Goal: Check status

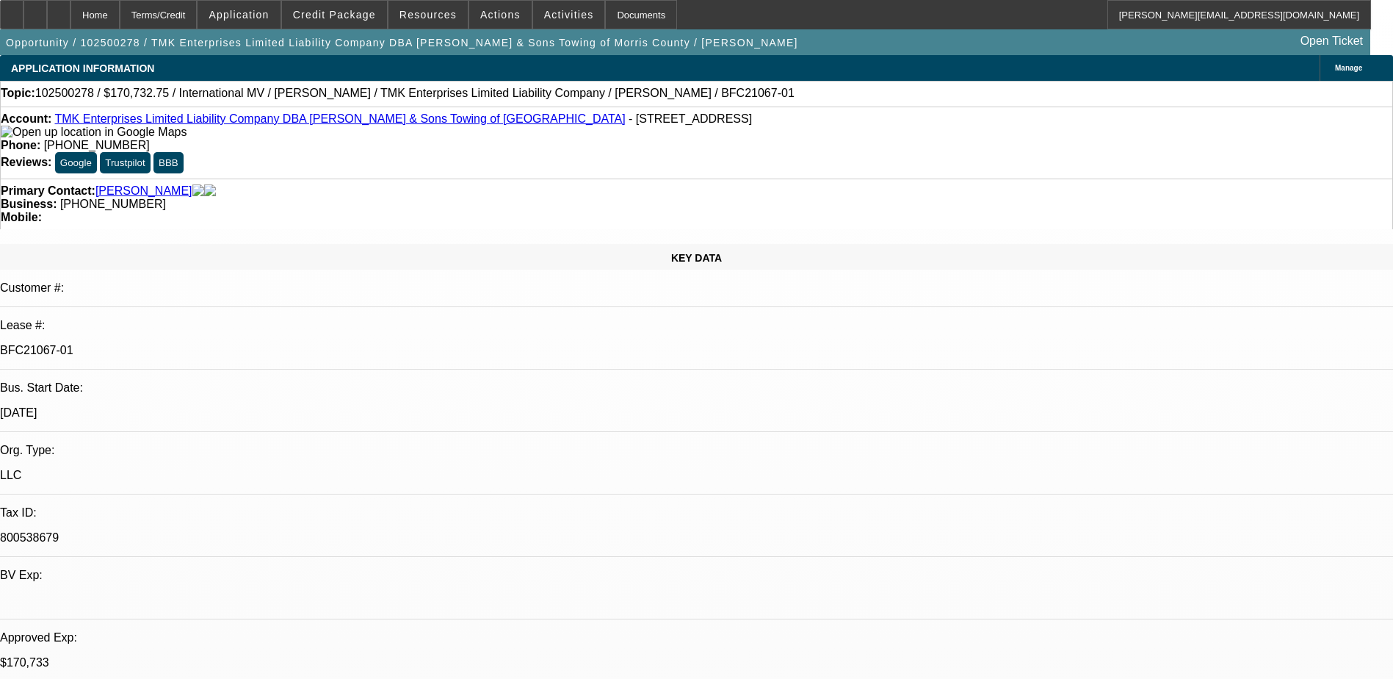
select select "0"
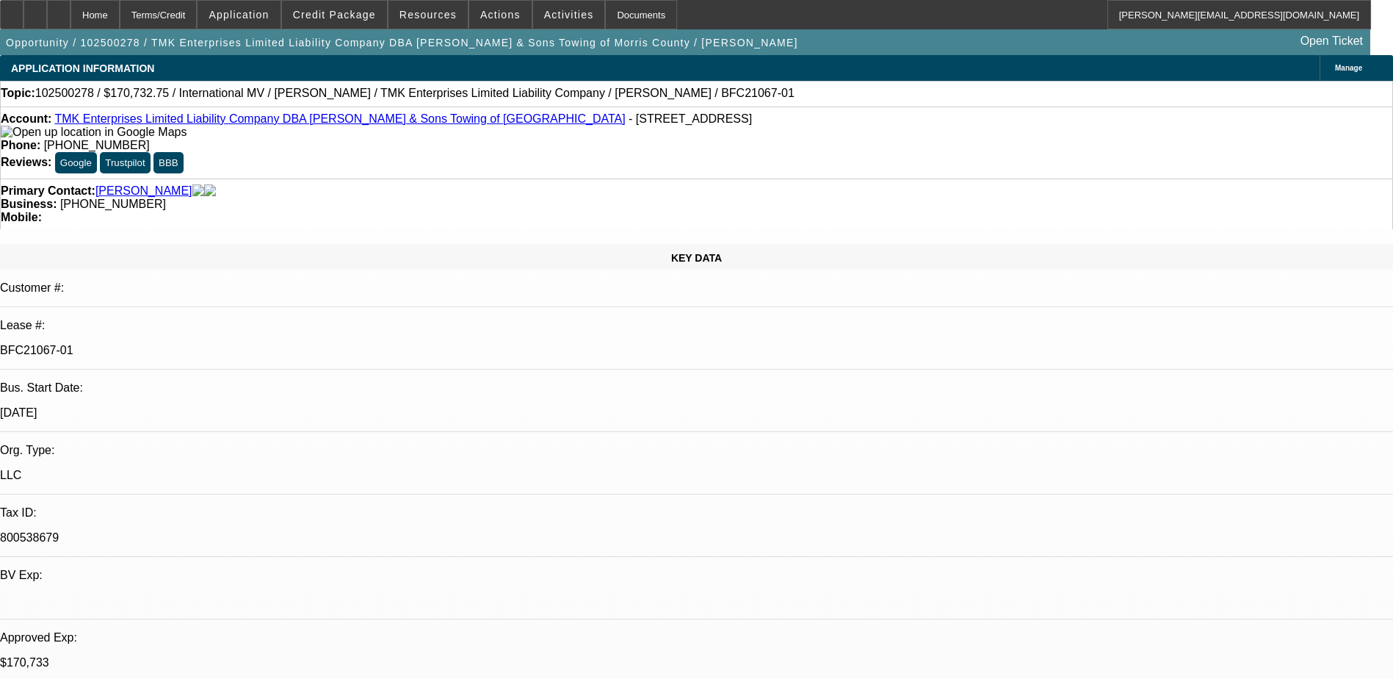
select select "0"
select select "1"
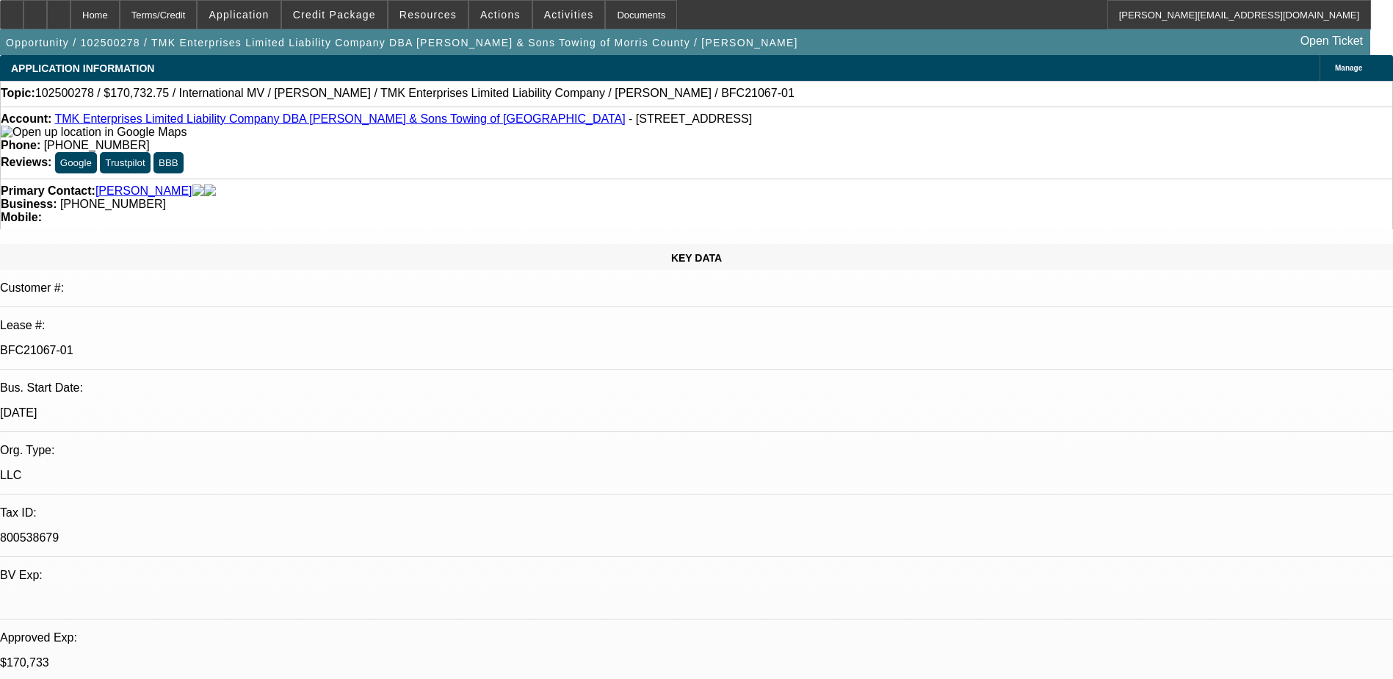
select select "2"
select select "6"
select select "1"
select select "6"
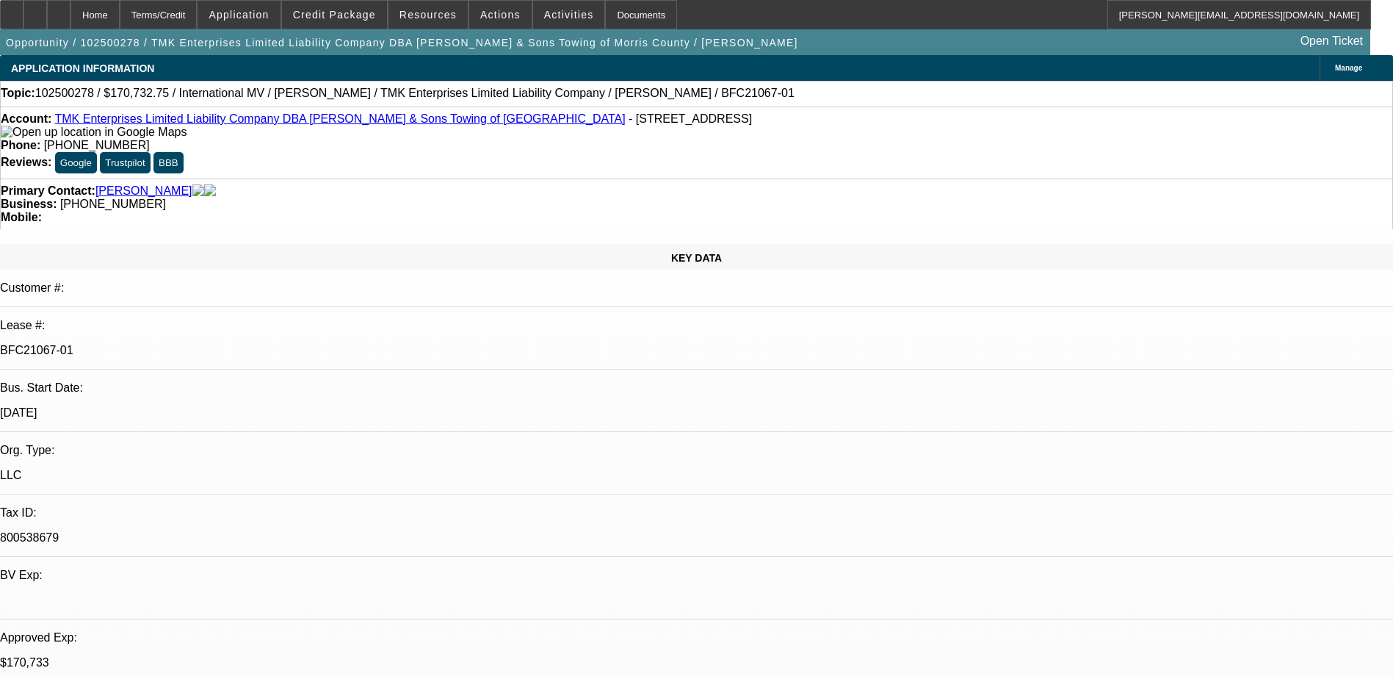
select select "1"
select select "6"
